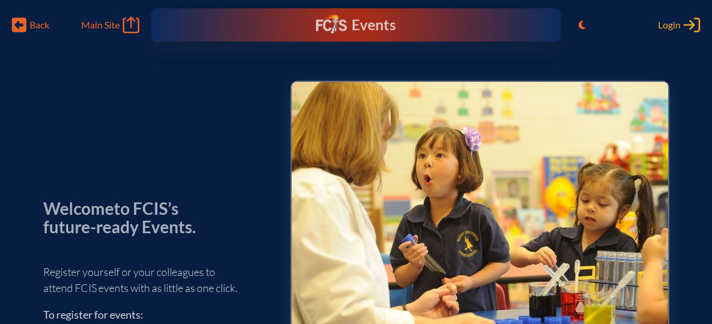
click at [681, 22] on div "Login Log in or Create Account" at bounding box center [679, 25] width 42 height 17
click at [382, 19] on div "Events" at bounding box center [356, 24] width 80 height 21
click at [687, 19] on div "Toggle to Light Mode Login Log in or Create Account" at bounding box center [635, 24] width 127 height 19
click at [340, 25] on div "Events" at bounding box center [356, 24] width 80 height 21
click at [182, 213] on p "Welcome to FCIS’s future-ready Events." at bounding box center [126, 217] width 166 height 37
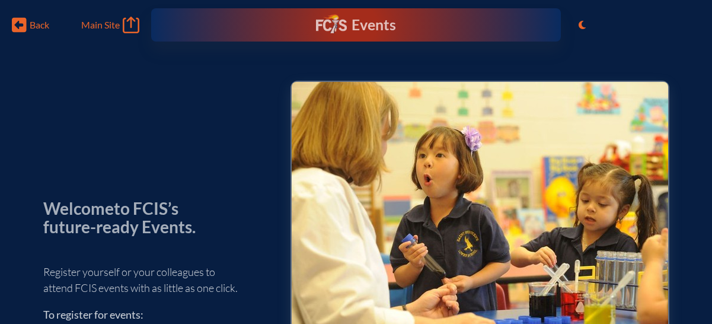
click at [404, 30] on div "Events Future Ready" at bounding box center [356, 24] width 167 height 21
click at [380, 27] on div "Events" at bounding box center [356, 24] width 80 height 21
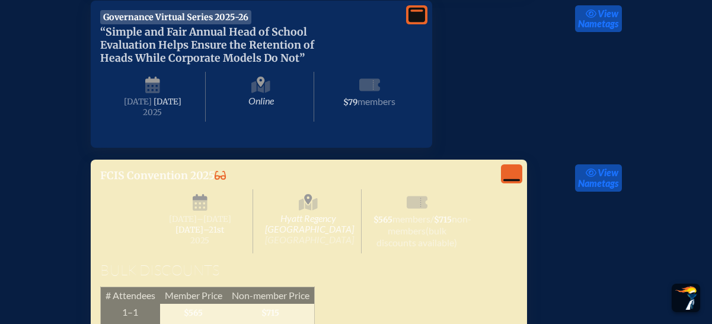
scroll to position [5416, 0]
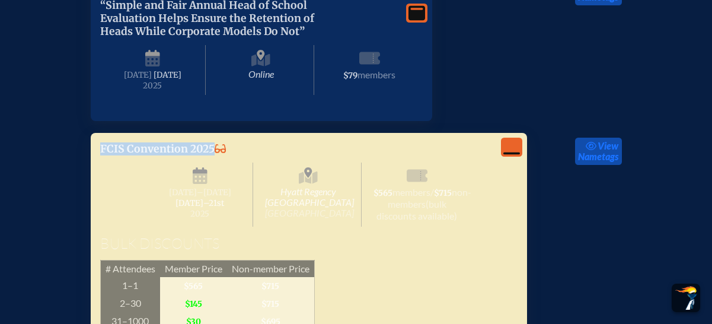
drag, startPoint x: 82, startPoint y: 162, endPoint x: 211, endPoint y: 162, distance: 129.2
copy p "FCIS Convention 2025"
